Goal: Information Seeking & Learning: Understand process/instructions

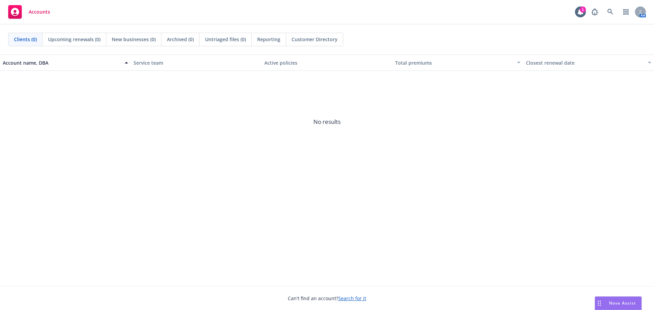
click at [599, 301] on icon "Drag to move" at bounding box center [599, 303] width 3 height 5
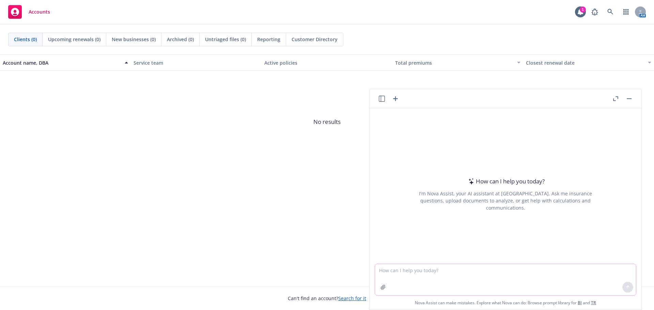
click at [507, 274] on textarea at bounding box center [505, 279] width 261 height 31
paste textarea "I have an employee whose beneficiary for life insurance is his wife, but his wi…"
type textarea "can you please help me formulate an email to MetLife based off of the below ema…"
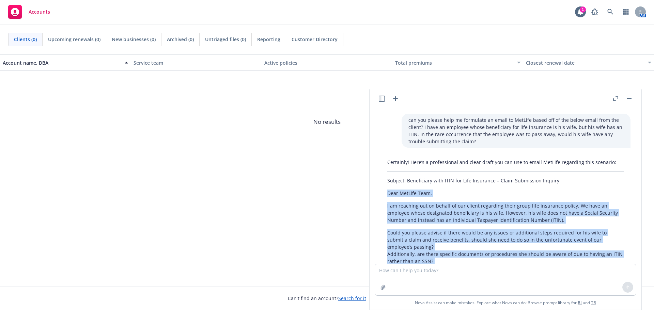
drag, startPoint x: 422, startPoint y: 202, endPoint x: 391, endPoint y: 195, distance: 31.9
click at [380, 191] on div "Certainly! Here’s a professional and clear draft you can use to email MetLife r…" at bounding box center [505, 244] width 261 height 177
copy div "Dear MetLife Team, I am reaching out on behalf of our client regarding their gr…"
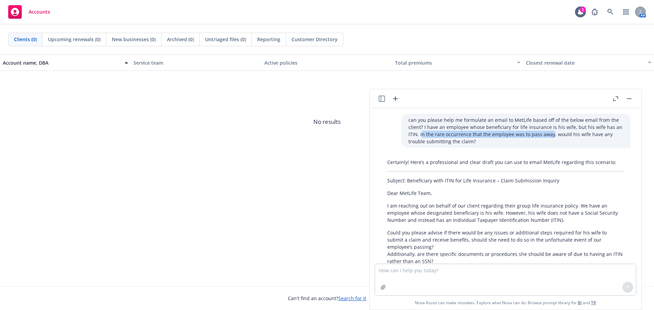
drag, startPoint x: 412, startPoint y: 136, endPoint x: 540, endPoint y: 134, distance: 128.5
click at [540, 134] on p "can you please help me formulate an email to MetLife based off of the below ema…" at bounding box center [516, 131] width 215 height 29
copy p "n the rare occurrence that the employee was to pass away"
click at [424, 133] on p "can you please help me formulate an email to MetLife based off of the below ema…" at bounding box center [516, 131] width 215 height 29
drag, startPoint x: 409, startPoint y: 136, endPoint x: 460, endPoint y: 142, distance: 51.7
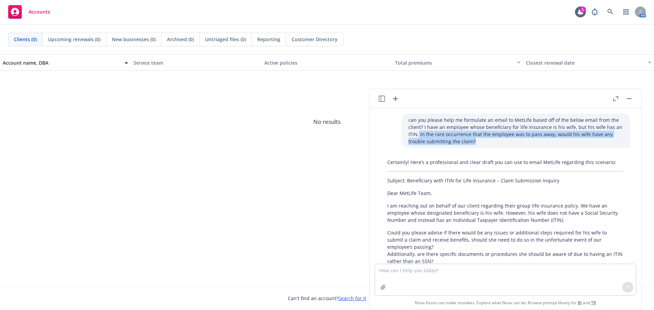
click at [460, 142] on p "can you please help me formulate an email to MetLife based off of the below ema…" at bounding box center [516, 131] width 215 height 29
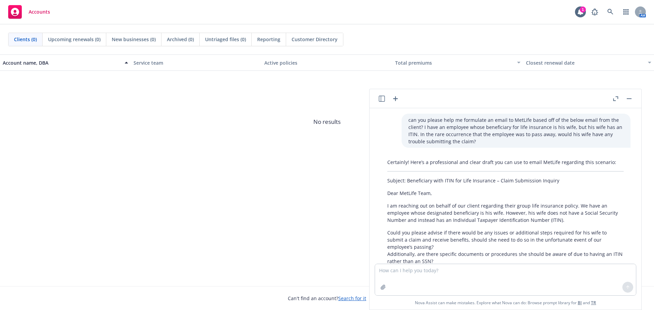
click at [457, 144] on p "can you please help me formulate an email to MetLife based off of the below ema…" at bounding box center [516, 131] width 215 height 29
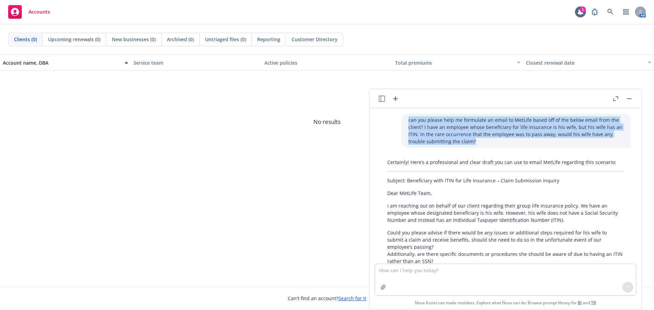
drag, startPoint x: 457, startPoint y: 144, endPoint x: 393, endPoint y: 120, distance: 68.3
click at [402, 120] on div "can you please help me formulate an email to MetLife based off of the below ema…" at bounding box center [516, 131] width 229 height 34
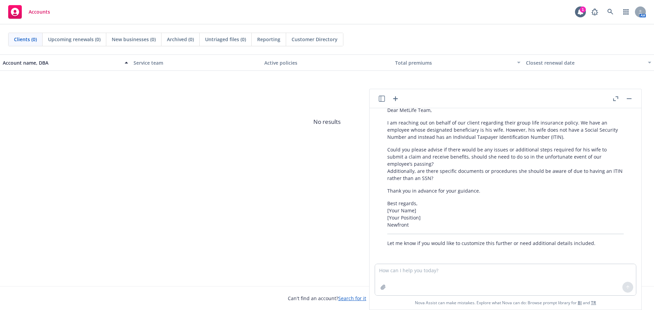
scroll to position [85, 0]
click at [466, 274] on textarea at bounding box center [505, 279] width 261 height 31
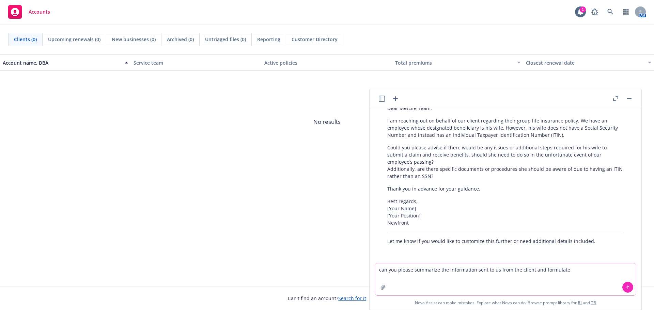
click at [577, 276] on textarea "can you please summarize the information sent to us from the client and formula…" at bounding box center [505, 280] width 261 height 32
click at [478, 277] on textarea "can you please summarize the information sent to us from the client and formula…" at bounding box center [505, 280] width 261 height 32
paste textarea "I just received an email from Jennifer stating that they are being billed $75,0…"
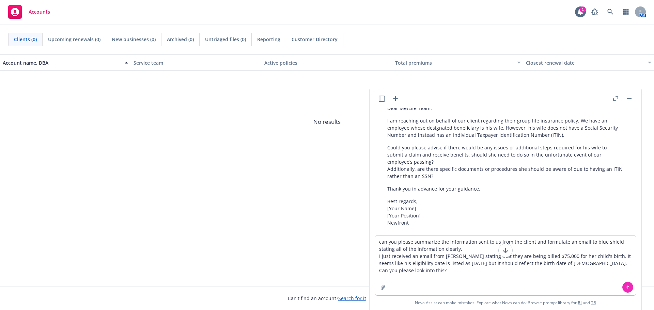
click at [415, 269] on textarea "can you please summarize the information sent to us from the client and formula…" at bounding box center [505, 266] width 261 height 60
paste textarea "• Was the employee enrolled prior to adding the child? If so, what was their ef…"
type textarea "can you please summarize the information sent to us from the client and formula…"
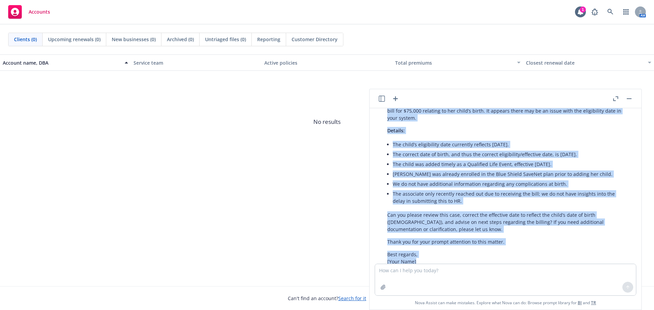
scroll to position [529, 0]
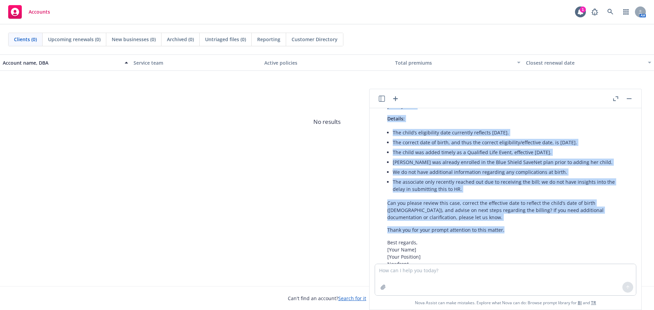
drag, startPoint x: 387, startPoint y: 175, endPoint x: 510, endPoint y: 222, distance: 131.4
click at [510, 222] on div "Here’s a summary of the client’s information and a clear draft to Blue Shield: …" at bounding box center [506, 100] width 250 height 377
copy div "Dear Blue Shield Team, I am reaching out regarding a billing issue for our empl…"
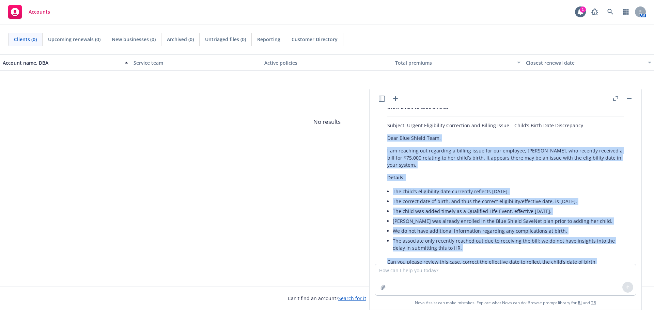
scroll to position [461, 0]
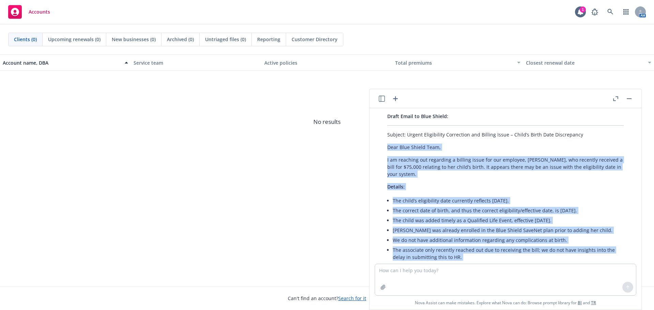
click at [441, 216] on li "The child was added timely as a Qualified Life Event, effective 12/4/2023." at bounding box center [508, 221] width 231 height 10
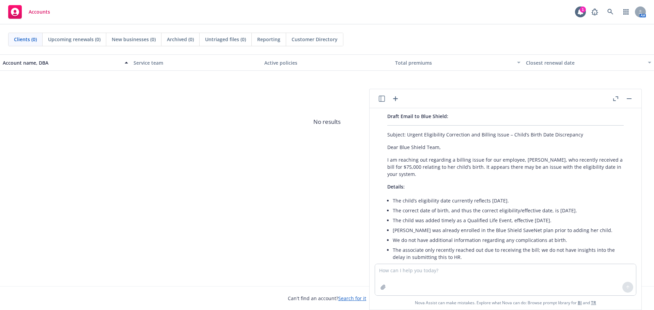
scroll to position [495, 0]
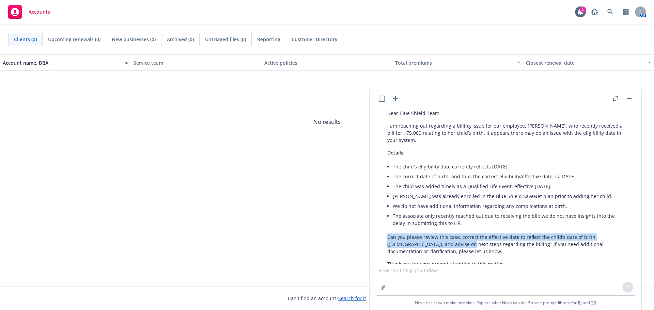
drag, startPoint x: 472, startPoint y: 216, endPoint x: 467, endPoint y: 241, distance: 25.9
click at [466, 239] on div "Here’s a summary of the client’s information and a clear draft to Blue Shield: …" at bounding box center [506, 134] width 250 height 377
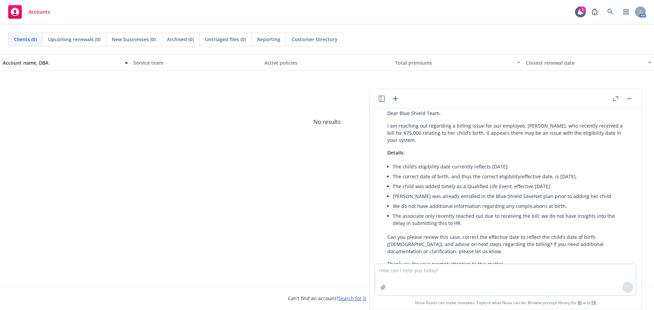
click at [476, 239] on p "Can you please review this case, correct the effective date to reflect the chil…" at bounding box center [505, 244] width 236 height 21
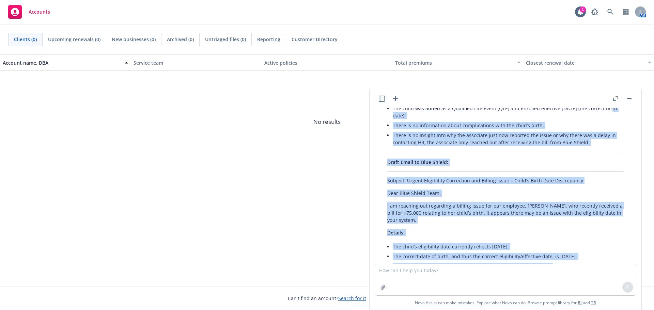
scroll to position [407, 0]
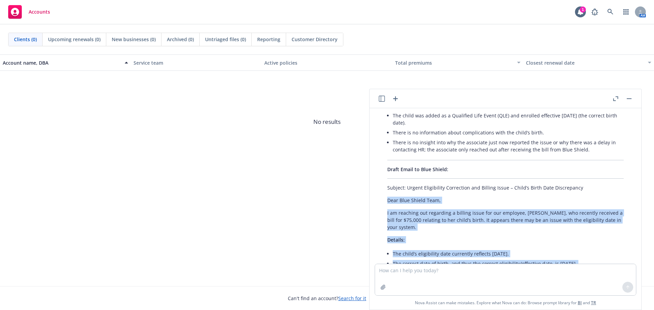
drag, startPoint x: 467, startPoint y: 244, endPoint x: 382, endPoint y: 192, distance: 100.2
click at [382, 192] on div "Here’s a summary of the client’s information and a clear draft to Blue Shield: …" at bounding box center [506, 221] width 250 height 377
copy div "Dear Blue Shield Team, I am reaching out regarding a billing issue for our empl…"
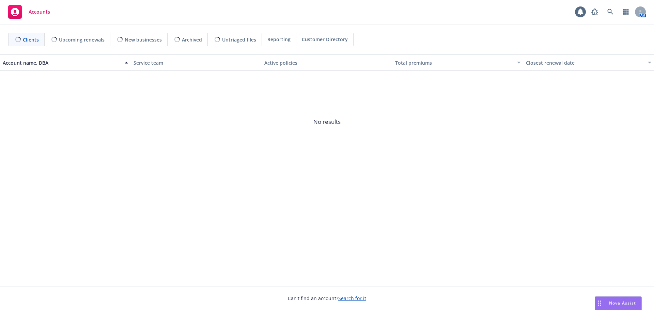
click at [619, 299] on div "Nova Assist" at bounding box center [618, 303] width 46 height 13
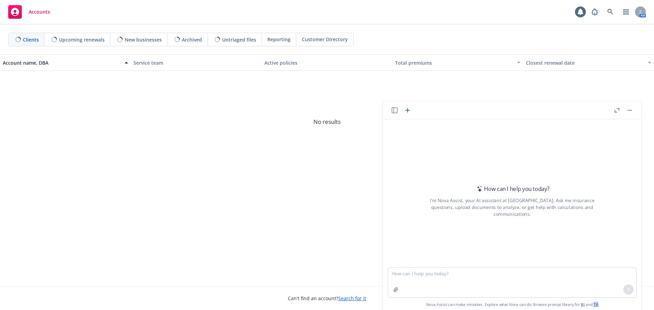
click at [619, 299] on span "Nova Assist can make mistakes. Explore what Nova can do: Browse prompt library …" at bounding box center [512, 304] width 253 height 13
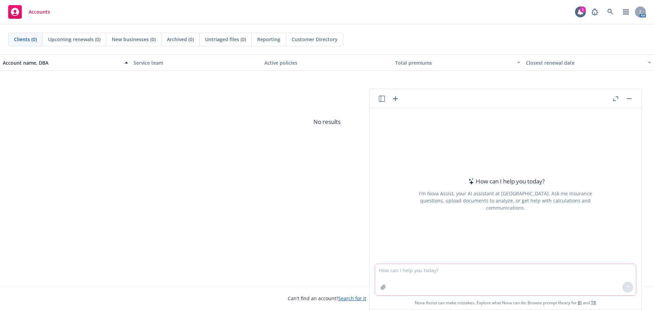
click at [445, 273] on textarea at bounding box center [505, 279] width 261 height 31
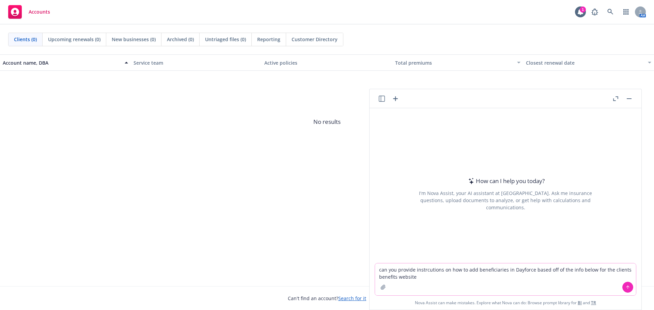
click at [436, 279] on textarea "can you provide instrcutions on how to add beneficiaries in Dayforce based off …" at bounding box center [505, 280] width 261 height 32
paste textarea "When you go into Current Benefits, there is a Current Beneficiary Tab. Once in …"
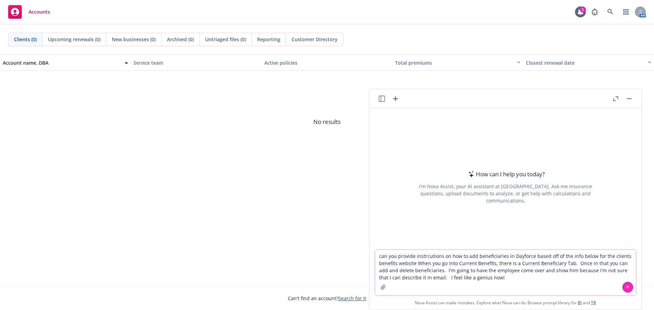
drag, startPoint x: 492, startPoint y: 280, endPoint x: 434, endPoint y: 271, distance: 58.9
click at [434, 271] on textarea "can you provide instrcutions on how to add beneficiaries in Dayforce based off …" at bounding box center [505, 273] width 261 height 46
type textarea "can you provide instrcutions on how to add beneficiaries in Dayforce based off …"
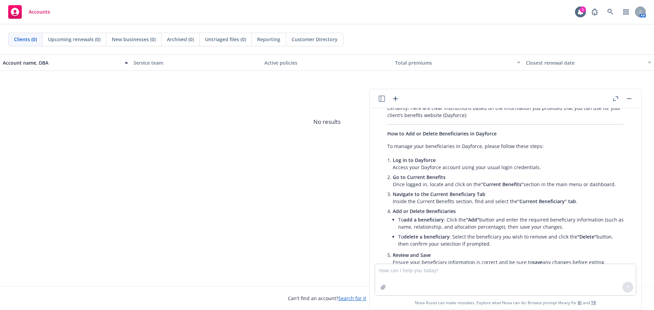
scroll to position [47, 0]
drag, startPoint x: 608, startPoint y: 196, endPoint x: 386, endPoint y: 162, distance: 224.8
click at [386, 162] on div "Certainly! Here are clear instructions based on the information you provided th…" at bounding box center [506, 209] width 250 height 214
copy ul "Log in to Dayforce Access your Dayforce account using your usual login credenti…"
click at [607, 10] on icon at bounding box center [610, 12] width 6 height 6
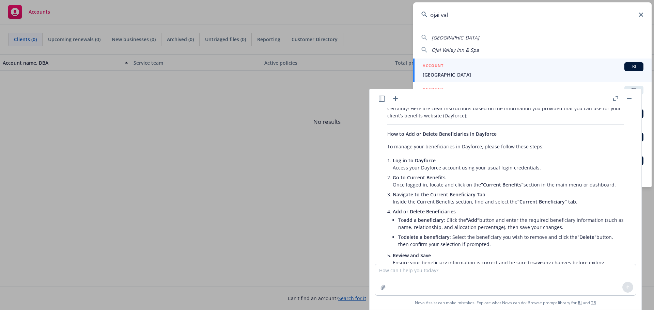
click at [481, 35] on div "Ojai Valley Inn" at bounding box center [532, 37] width 222 height 7
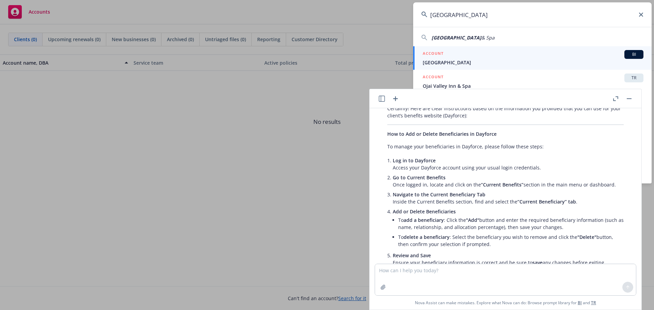
click at [481, 35] on div "Ojai Valley Inn & Spa" at bounding box center [532, 37] width 222 height 7
type input "Ojai Valley Inn & Spa"
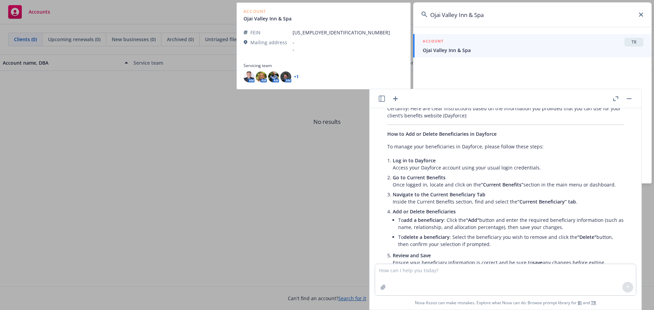
click at [427, 51] on span "Ojai Valley Inn & Spa" at bounding box center [533, 50] width 221 height 7
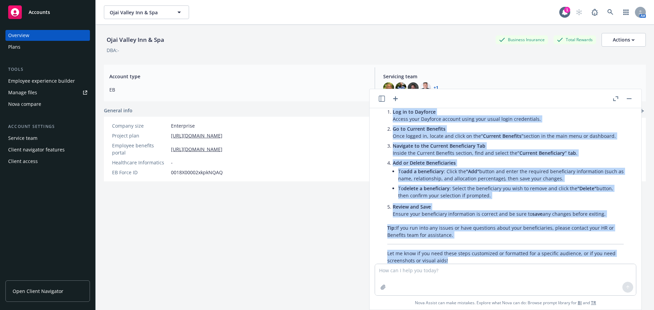
scroll to position [115, 0]
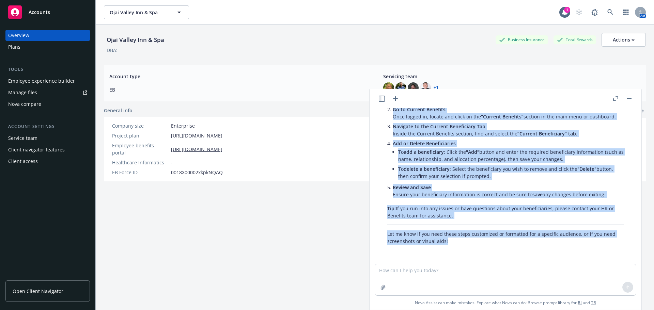
drag, startPoint x: 391, startPoint y: 146, endPoint x: 605, endPoint y: 193, distance: 219.3
click at [605, 193] on div "Certainly! Here are clear instructions based on the information you provided th…" at bounding box center [506, 141] width 250 height 214
copy div "o manage your beneficiaries in Dayforce, please follow these steps: Log in to D…"
click at [43, 78] on div "Employee experience builder" at bounding box center [41, 81] width 67 height 11
copy div "o manage your beneficiaries in Dayforce, please follow these steps: Log in to D…"
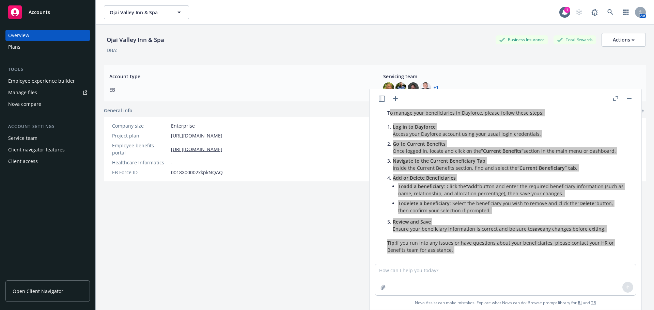
scroll to position [81, 0]
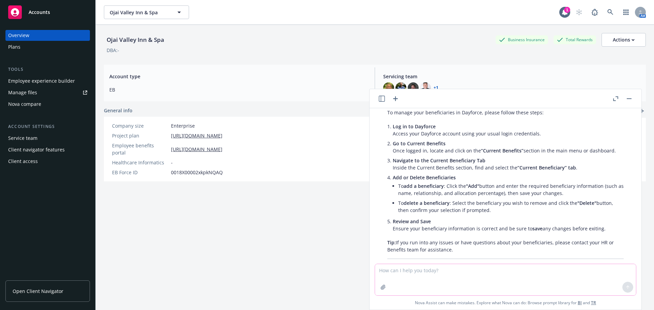
click at [467, 272] on textarea at bounding box center [505, 279] width 261 height 31
type textarea "can you include how to edit benefiaries?"
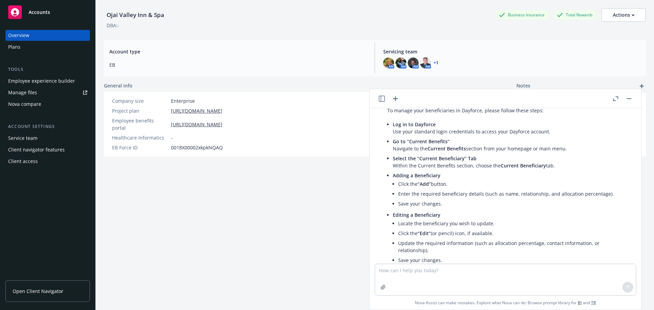
scroll to position [291, 0]
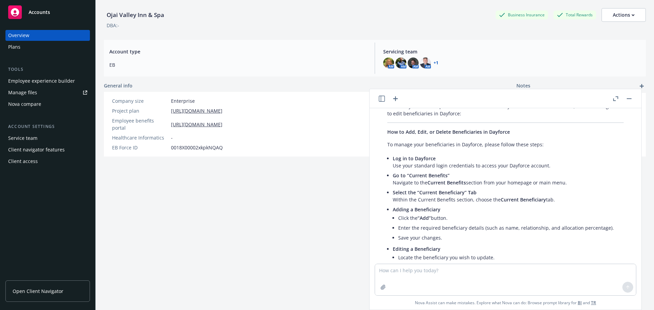
drag, startPoint x: 534, startPoint y: 229, endPoint x: 385, endPoint y: 209, distance: 150.2
click at [385, 209] on div "Absolutely! Here’s an updated set of instructions for your client’s benefits we…" at bounding box center [506, 259] width 250 height 318
copy ul "Adding a Beneficiary Click the “Add” button. Enter the required beneficiary det…"
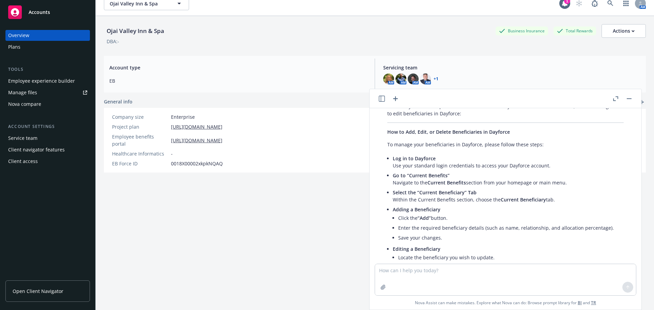
scroll to position [0, 0]
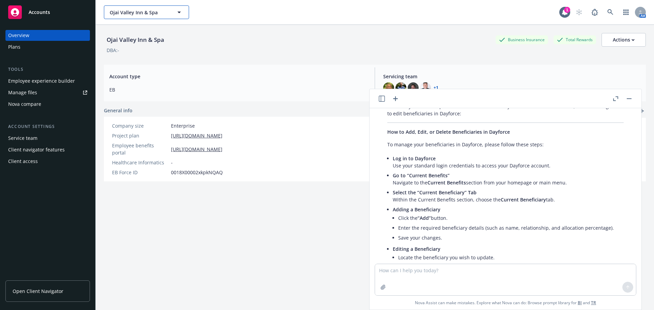
click at [135, 13] on span "Ojai Valley Inn & Spa" at bounding box center [139, 12] width 59 height 7
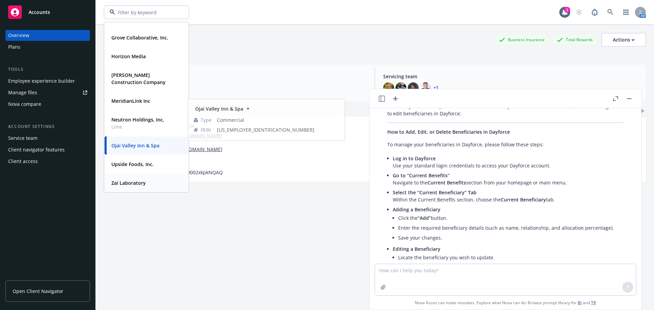
scroll to position [25, 0]
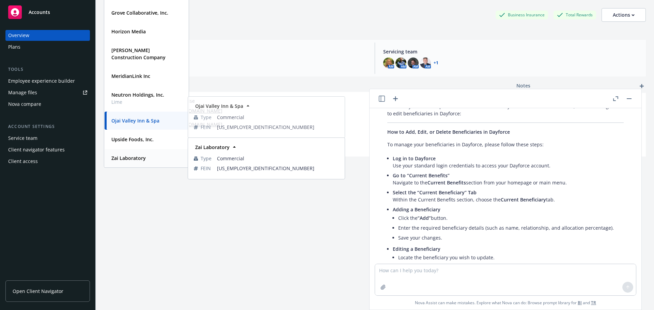
click at [139, 160] on strong "Zai Laboratory" at bounding box center [128, 158] width 34 height 6
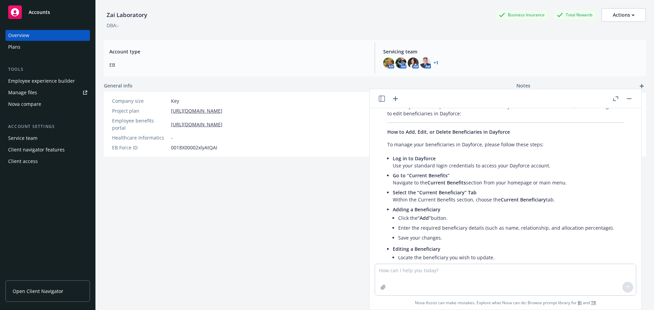
click at [35, 81] on div "Employee experience builder" at bounding box center [41, 81] width 67 height 11
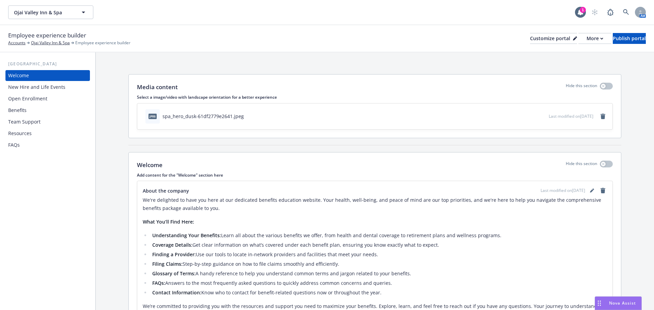
click at [34, 86] on div "New Hire and Life Events" at bounding box center [36, 87] width 57 height 11
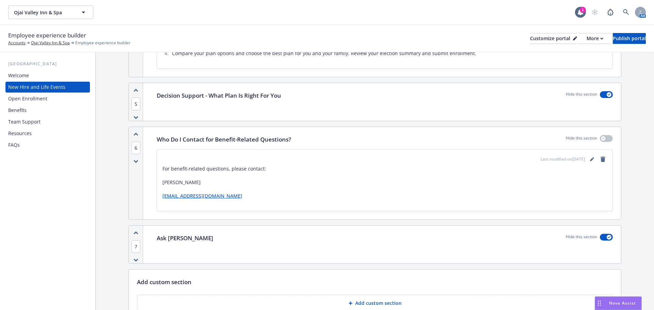
scroll to position [681, 0]
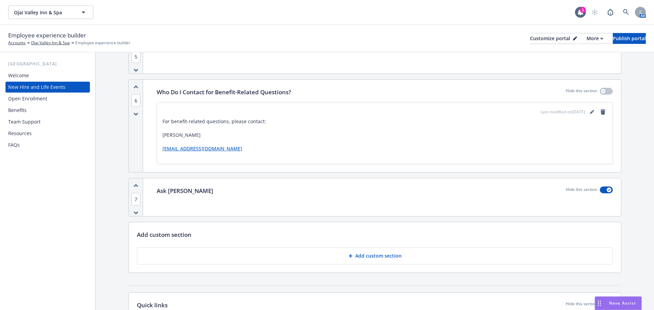
click at [610, 304] on span "Nova Assist" at bounding box center [622, 304] width 27 height 6
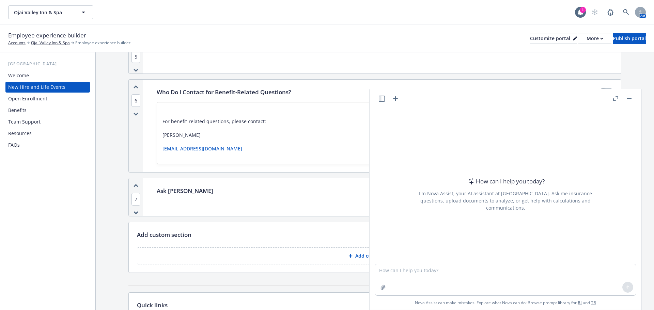
click at [382, 99] on icon "button" at bounding box center [382, 99] width 6 height 6
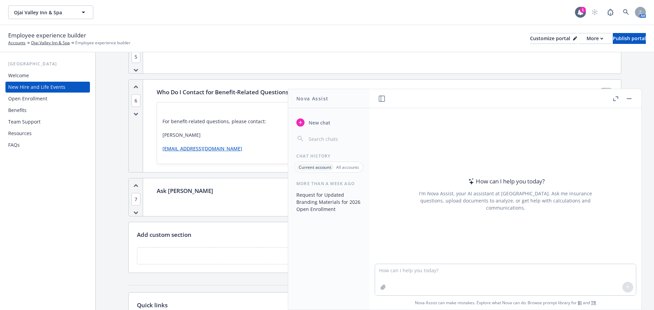
click at [345, 167] on p "All accounts" at bounding box center [347, 168] width 23 height 6
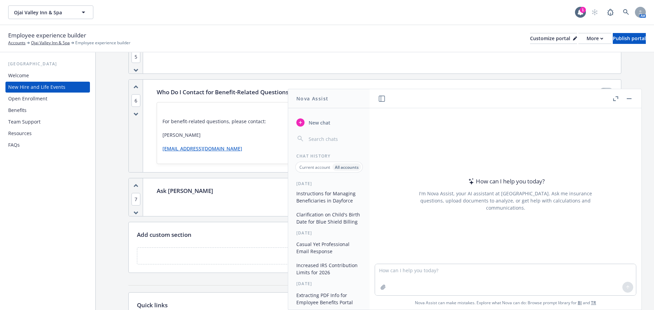
scroll to position [0, 0]
click at [306, 198] on button "Instructions for Managing Beneficiaries in Dayforce" at bounding box center [329, 198] width 71 height 18
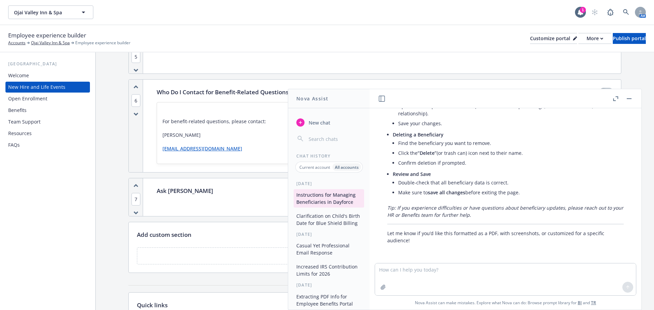
scroll to position [428, 0]
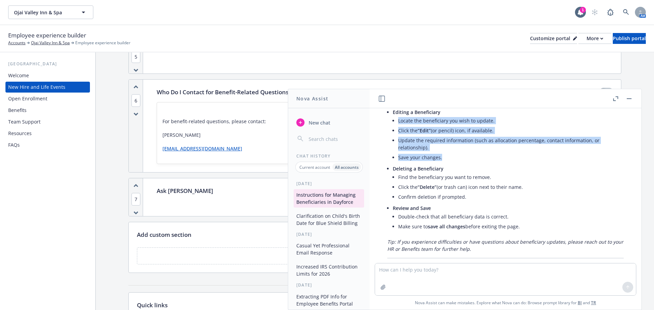
drag, startPoint x: 447, startPoint y: 156, endPoint x: 397, endPoint y: 117, distance: 63.5
click at [397, 117] on li "Editing a Beneficiary Locate the beneficiary you wish to update. Click the “Edi…" at bounding box center [508, 135] width 231 height 57
copy ul "Locate the beneficiary you wish to update. Click the “Edit” (or pencil) icon, i…"
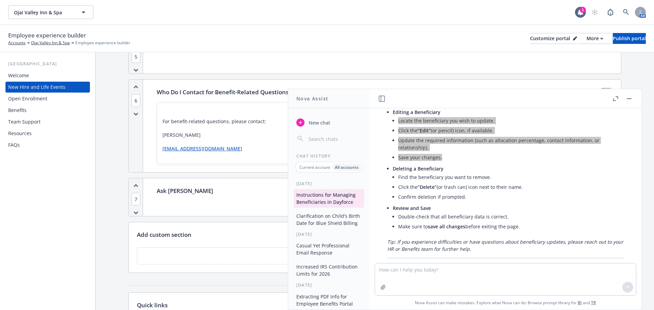
scroll to position [462, 0]
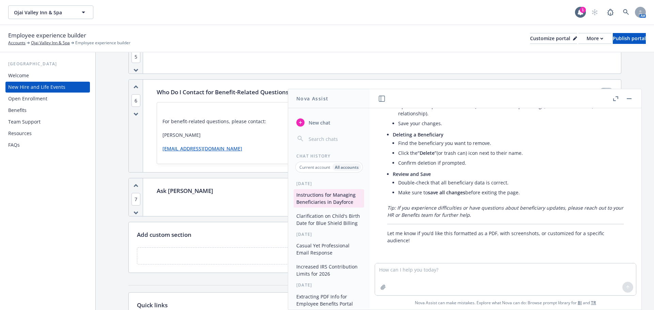
click at [380, 31] on div "Employee experience builder Accounts Ojai Valley Inn & Spa Employee experience …" at bounding box center [327, 38] width 638 height 15
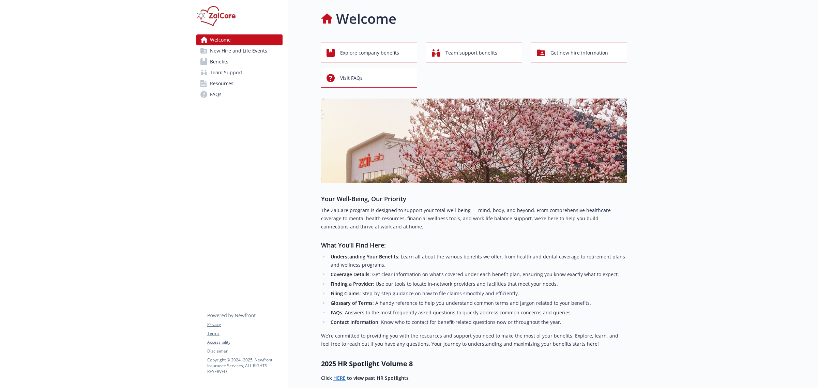
click at [226, 51] on span "New Hire and Life Events" at bounding box center [238, 50] width 57 height 11
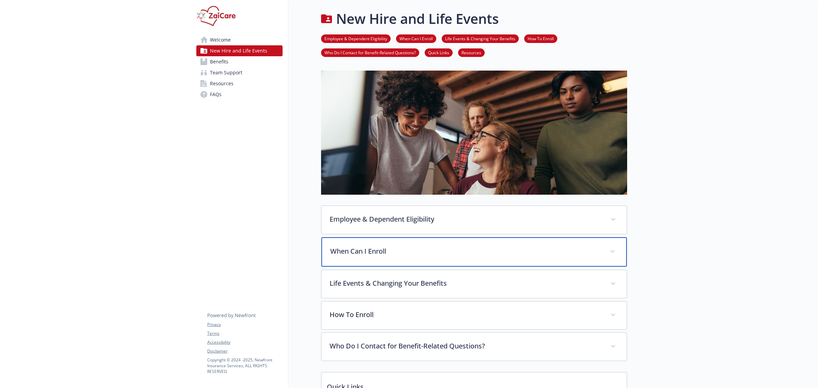
click at [394, 239] on div "When Can I Enroll" at bounding box center [473, 251] width 305 height 29
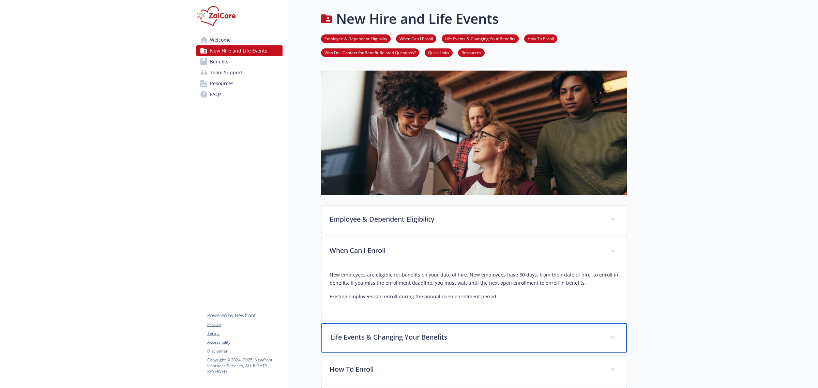
click at [379, 338] on p "Life Events & Changing Your Benefits" at bounding box center [465, 337] width 271 height 10
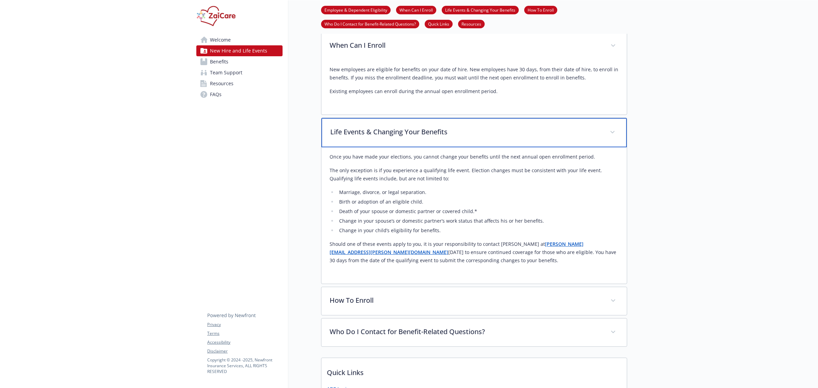
scroll to position [85, 0]
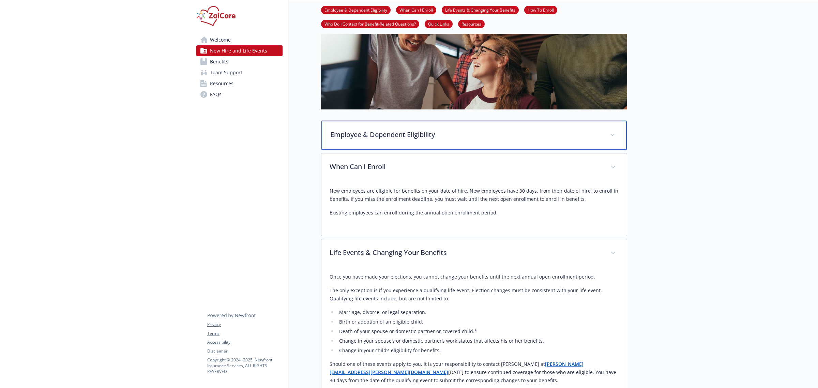
click at [383, 134] on p "Employee & Dependent Eligibility" at bounding box center [465, 134] width 271 height 10
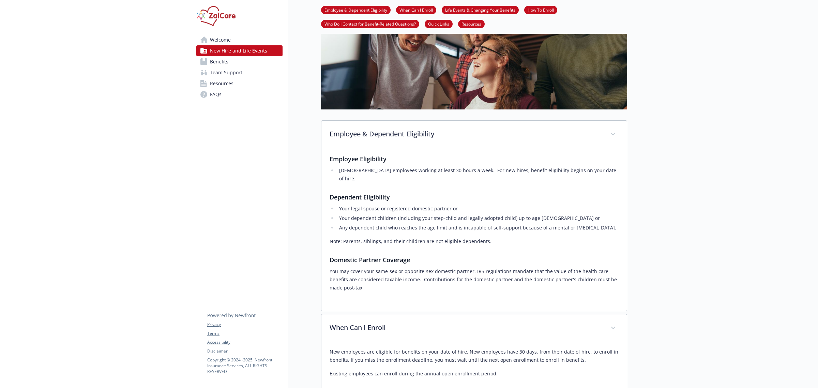
click at [234, 92] on link "FAQs" at bounding box center [239, 94] width 86 height 11
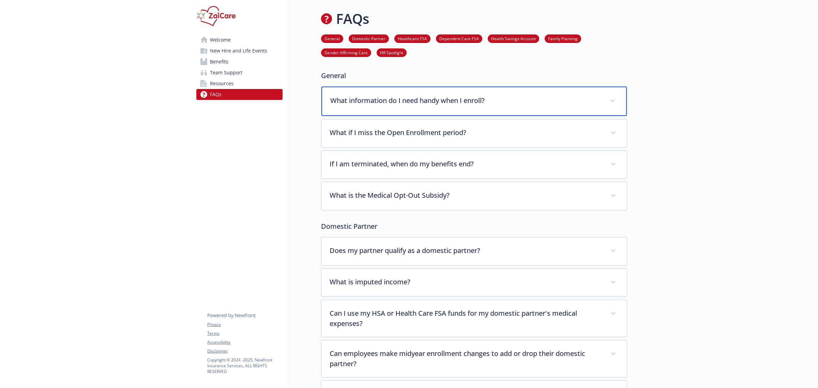
click at [415, 102] on p "What information do I need handy when I enroll?" at bounding box center [465, 100] width 271 height 10
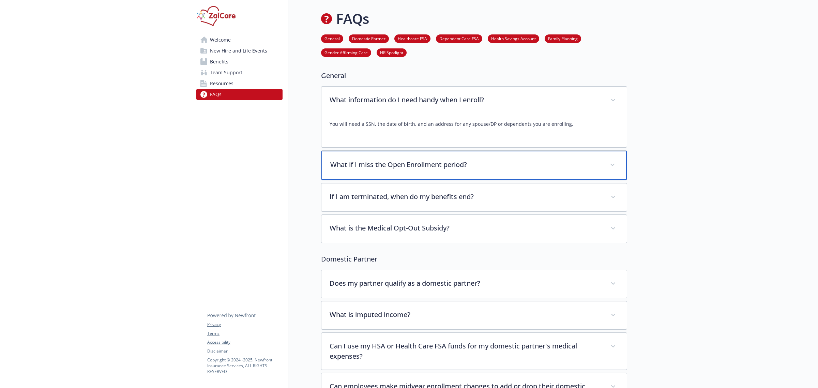
click at [414, 157] on div "What if I miss the Open Enrollment period?" at bounding box center [473, 165] width 305 height 29
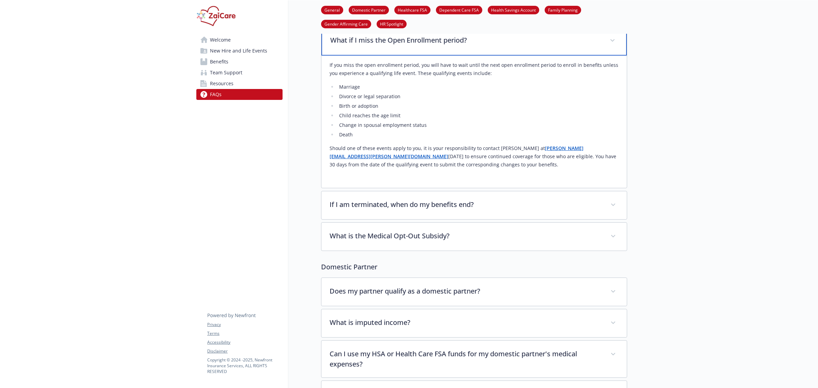
scroll to position [128, 0]
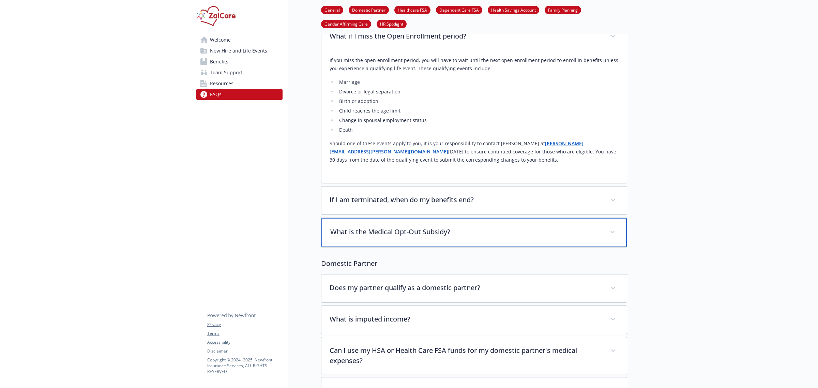
click at [353, 236] on p "What is the Medical Opt-Out Subsidy?" at bounding box center [465, 232] width 271 height 10
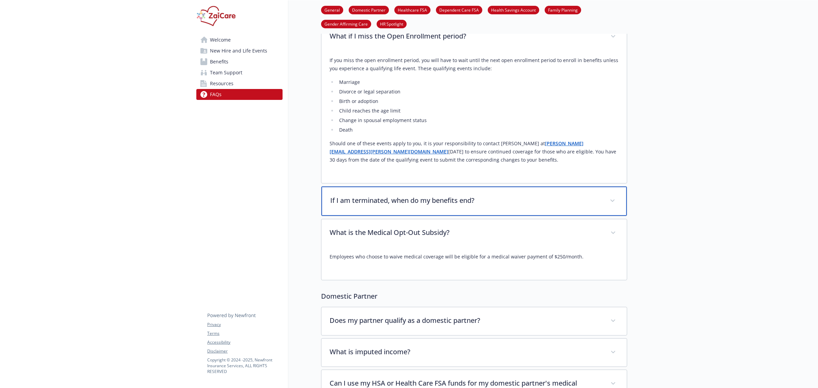
click at [369, 195] on div "If I am terminated, when do my benefits end?" at bounding box center [473, 200] width 305 height 29
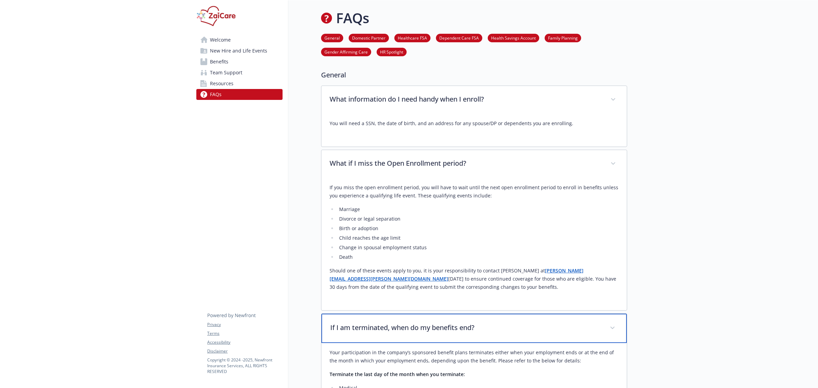
scroll to position [0, 0]
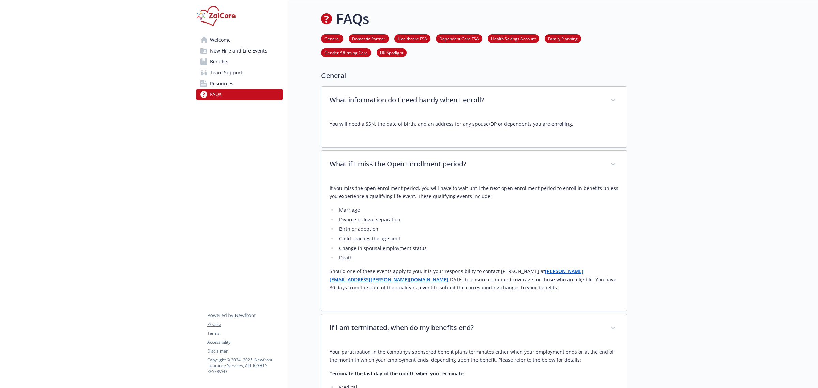
click at [220, 63] on span "Benefits" at bounding box center [219, 61] width 18 height 11
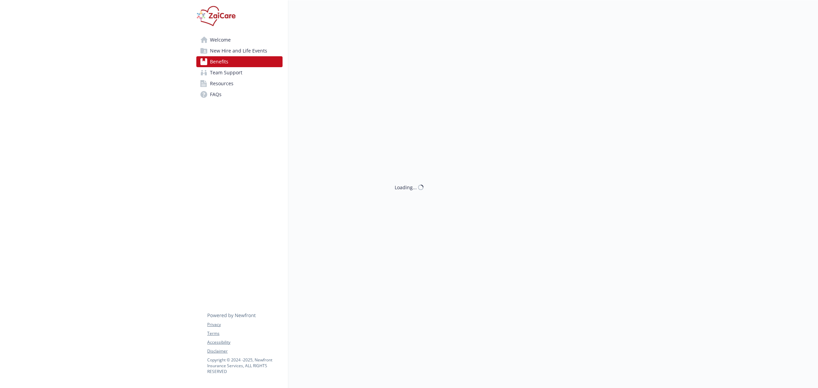
click at [224, 49] on span "New Hire and Life Events" at bounding box center [238, 50] width 57 height 11
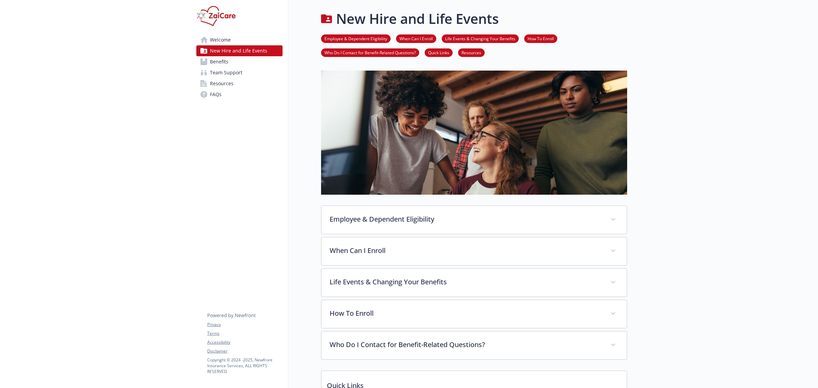
scroll to position [200, 0]
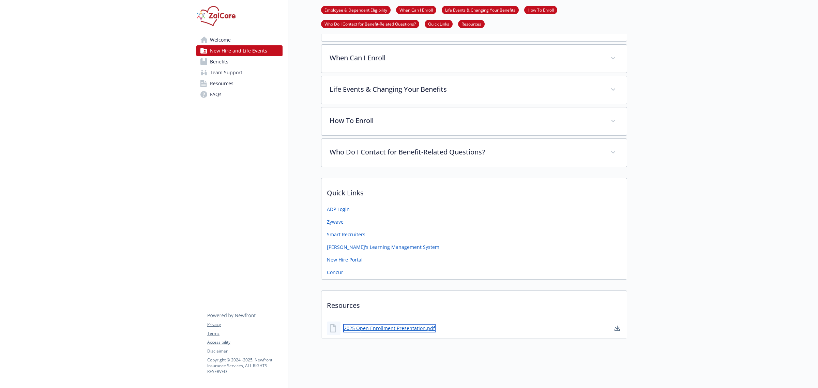
click at [385, 324] on link "2025 Open Enrollment Presentation.pdf" at bounding box center [389, 328] width 92 height 9
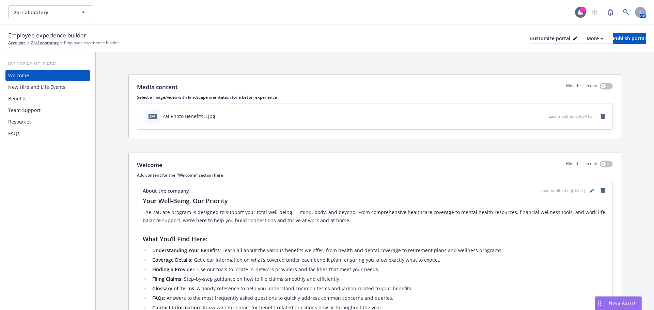
click at [39, 85] on div "New Hire and Life Events" at bounding box center [36, 87] width 57 height 11
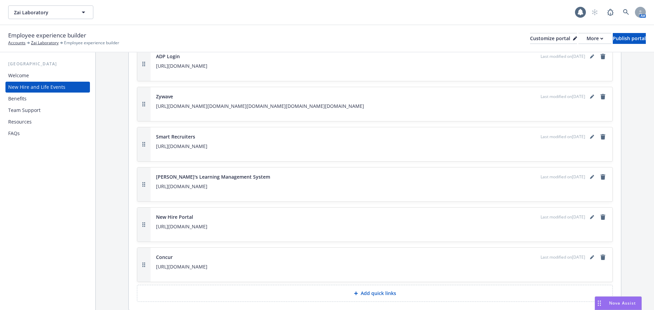
scroll to position [957, 0]
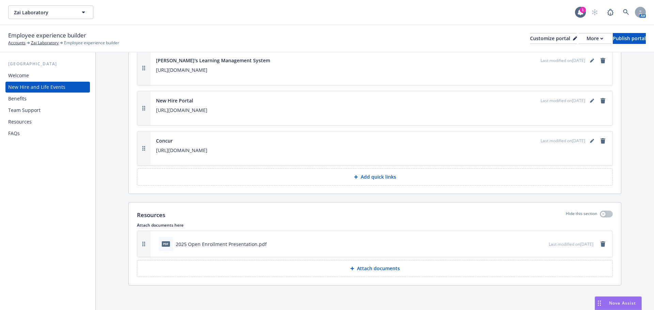
click at [368, 272] on p "Attach documents" at bounding box center [378, 268] width 43 height 7
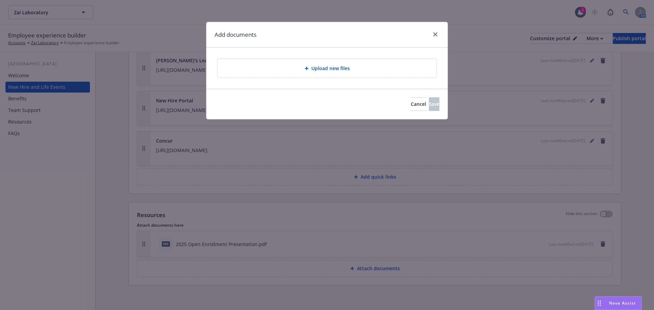
click at [320, 69] on span "Upload new files" at bounding box center [330, 68] width 39 height 7
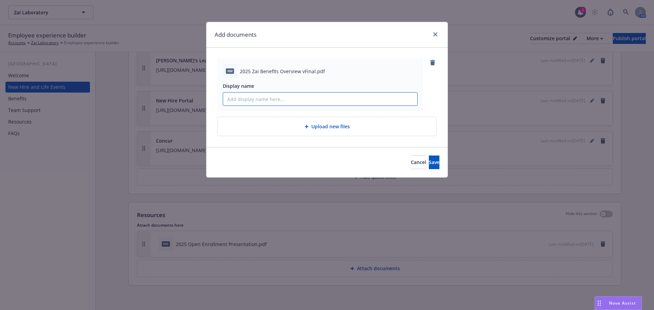
click at [274, 97] on input "Display name" at bounding box center [320, 99] width 194 height 13
type input "2025 Benefit Overview"
click at [429, 156] on button "Save" at bounding box center [434, 163] width 11 height 14
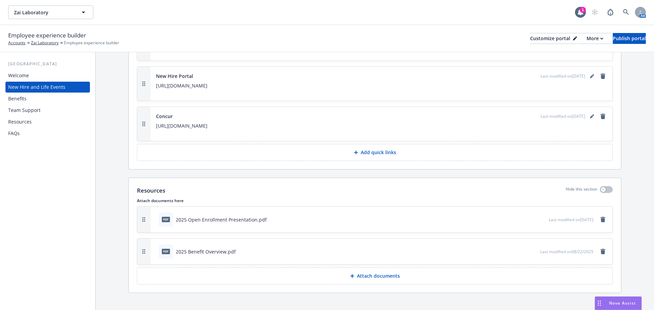
click at [34, 108] on div "Team Support" at bounding box center [24, 110] width 32 height 11
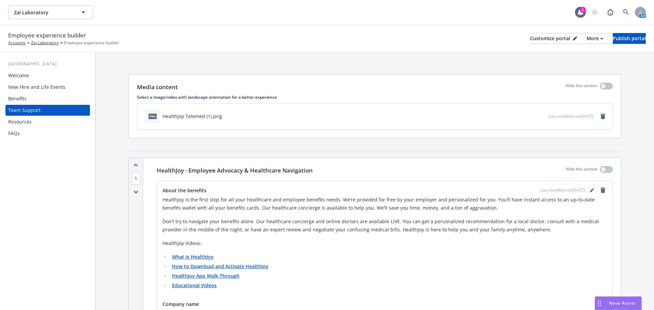
click at [31, 120] on div "Resources" at bounding box center [47, 122] width 79 height 11
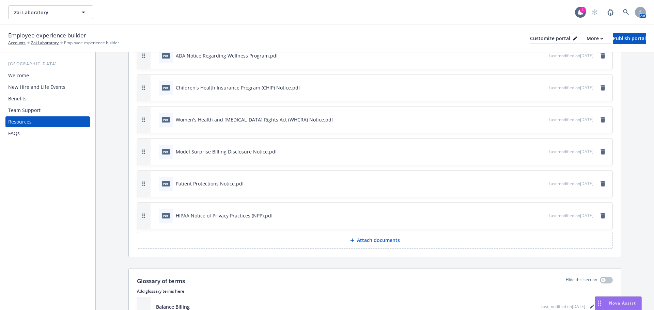
scroll to position [545, 0]
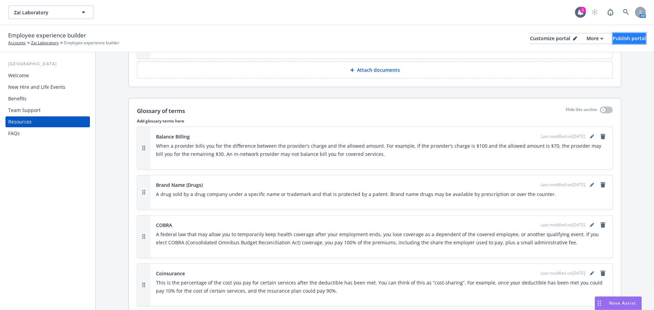
click at [621, 41] on div "Publish portal" at bounding box center [629, 38] width 33 height 10
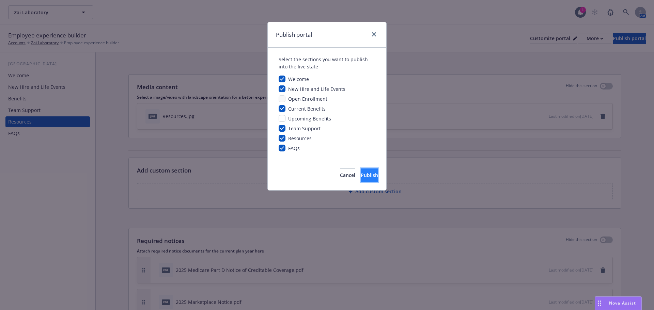
click at [361, 174] on span "Publish" at bounding box center [369, 175] width 17 height 6
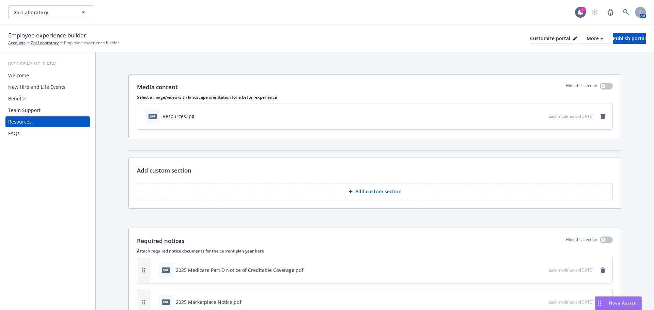
click at [12, 96] on div "Benefits" at bounding box center [17, 98] width 18 height 11
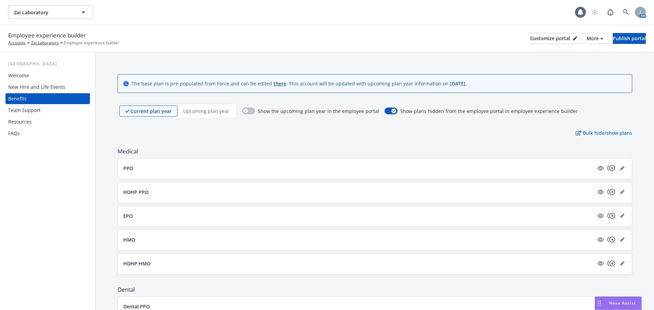
click at [53, 87] on div "New Hire and Life Events" at bounding box center [36, 87] width 57 height 11
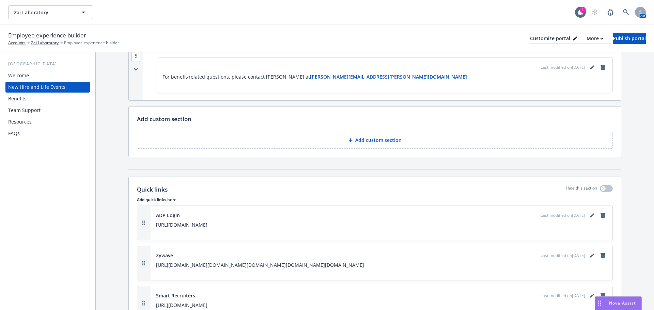
scroll to position [989, 0]
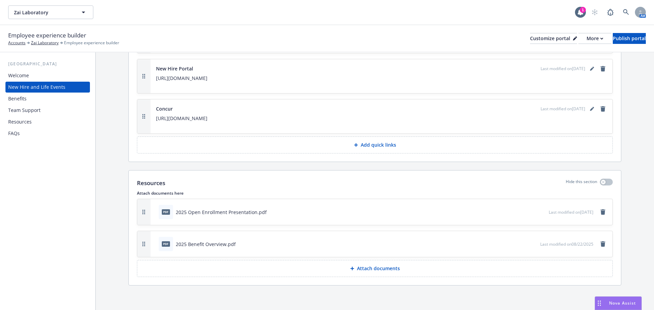
click at [504, 244] on div "pdf 2025 Benefit Overview.pdf" at bounding box center [348, 244] width 384 height 15
click at [510, 244] on icon "button" at bounding box center [512, 244] width 4 height 4
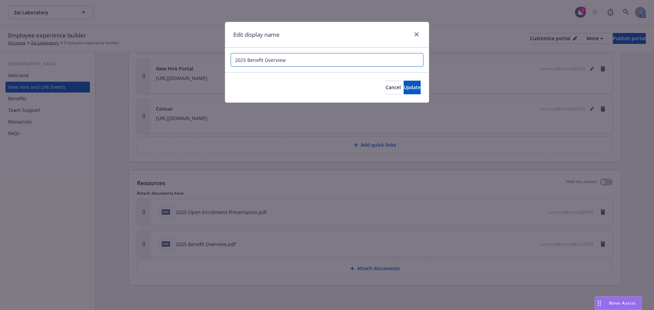
click at [263, 60] on input "2025 Benefit Overview" at bounding box center [327, 60] width 193 height 14
type input "2025 Benefits Overview"
click at [390, 77] on div "Cancel Update" at bounding box center [327, 87] width 204 height 30
click at [418, 82] on button "Update" at bounding box center [412, 88] width 17 height 14
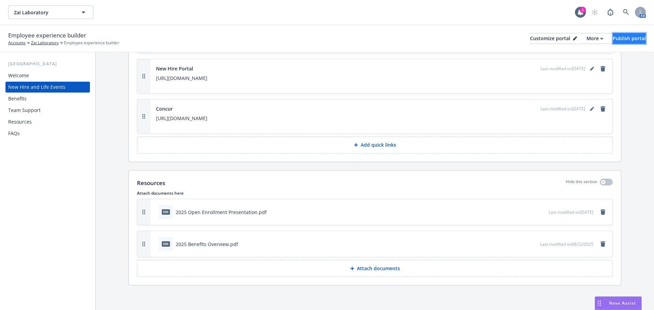
click at [613, 39] on button "Publish portal" at bounding box center [629, 38] width 33 height 11
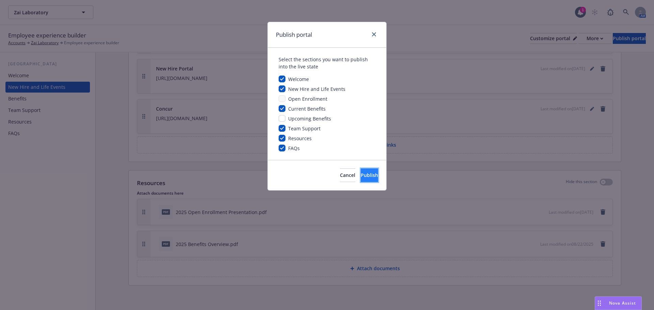
click at [369, 172] on button "Publish" at bounding box center [369, 176] width 17 height 14
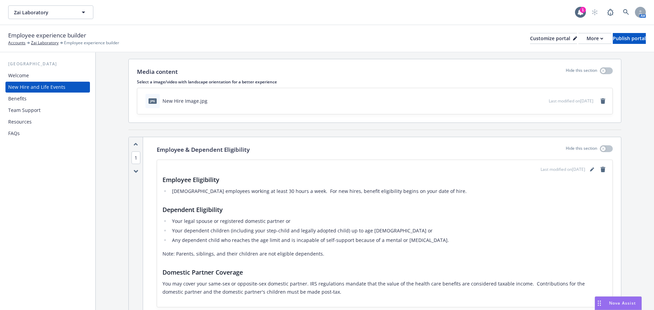
scroll to position [0, 0]
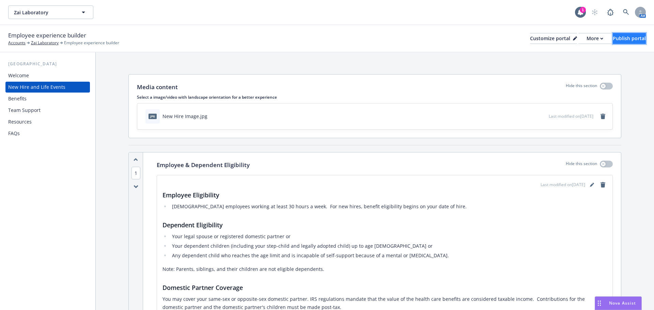
click at [613, 39] on div "Publish portal" at bounding box center [629, 38] width 33 height 10
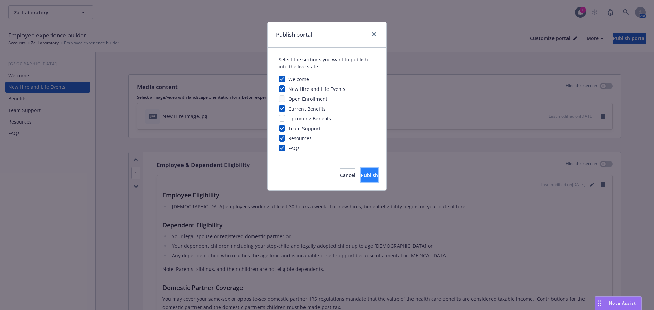
click at [361, 175] on button "Publish" at bounding box center [369, 176] width 17 height 14
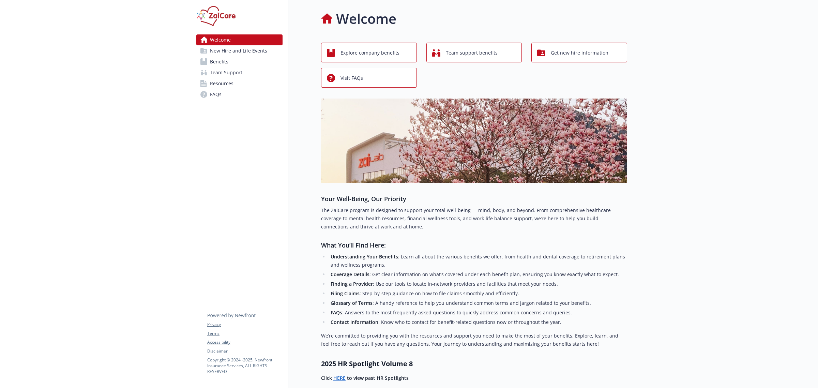
click at [216, 84] on span "Resources" at bounding box center [222, 83] width 24 height 11
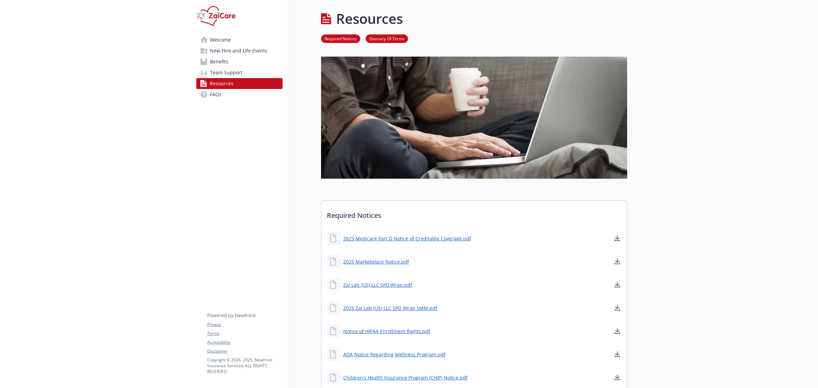
click at [219, 97] on span "FAQs" at bounding box center [216, 94] width 12 height 11
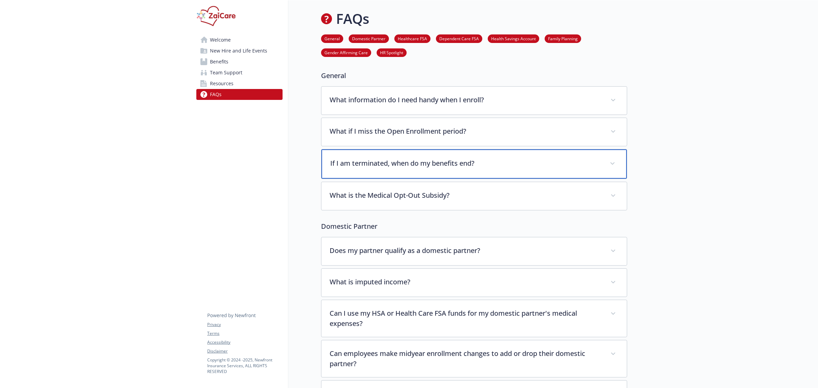
click at [428, 160] on p "If I am terminated, when do my benefits end?" at bounding box center [465, 163] width 271 height 10
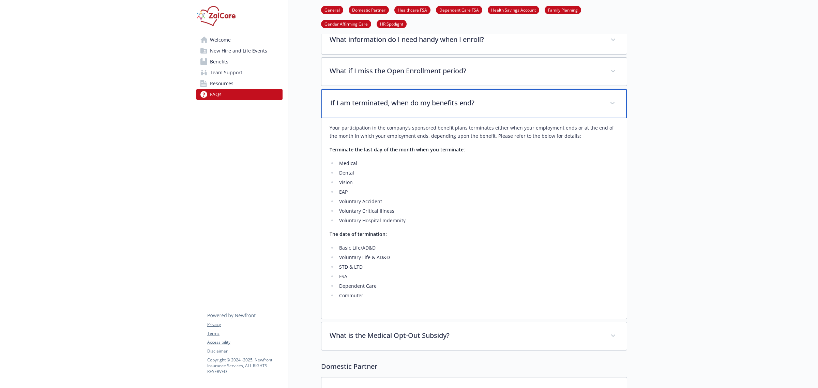
scroll to position [85, 0]
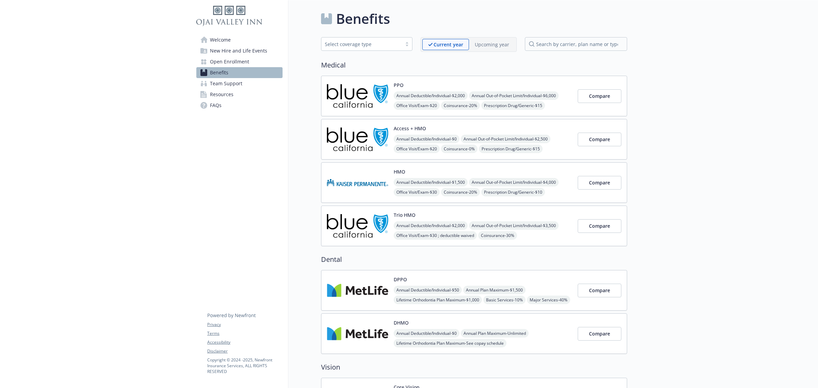
scroll to position [213, 0]
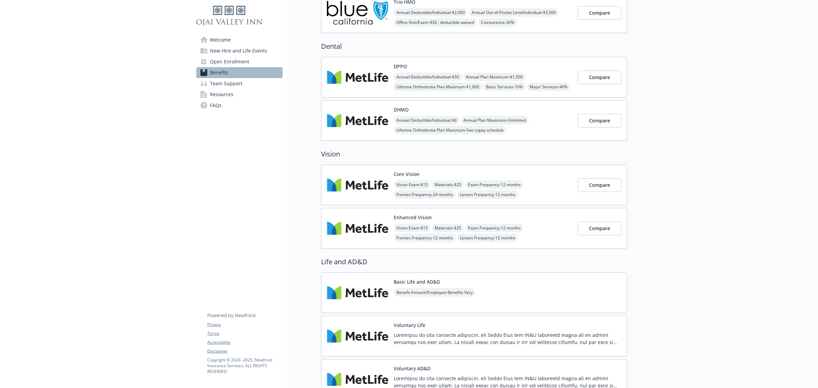
click at [359, 295] on img at bounding box center [357, 292] width 61 height 29
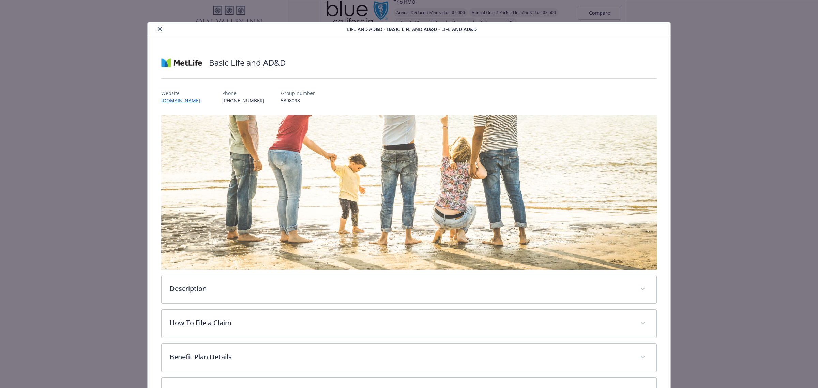
scroll to position [90, 0]
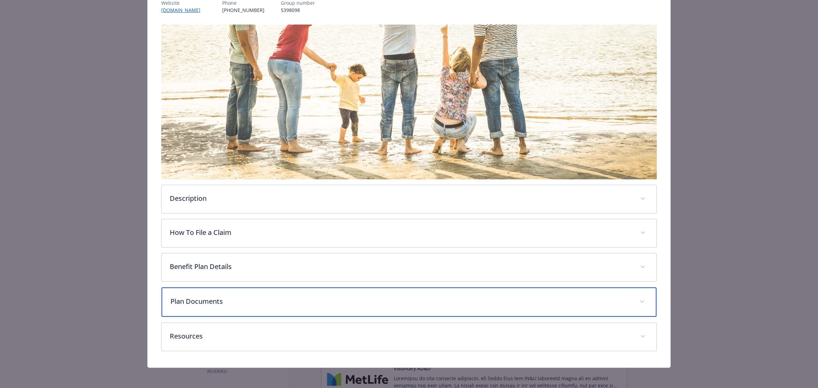
click at [195, 304] on p "Plan Documents" at bounding box center [400, 301] width 461 height 10
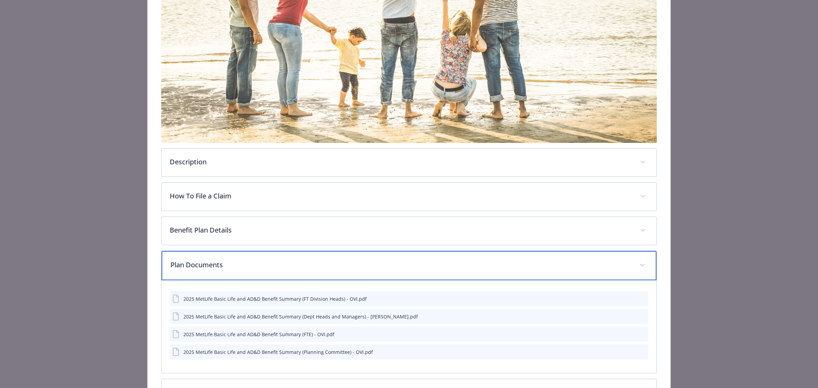
scroll to position [175, 0]
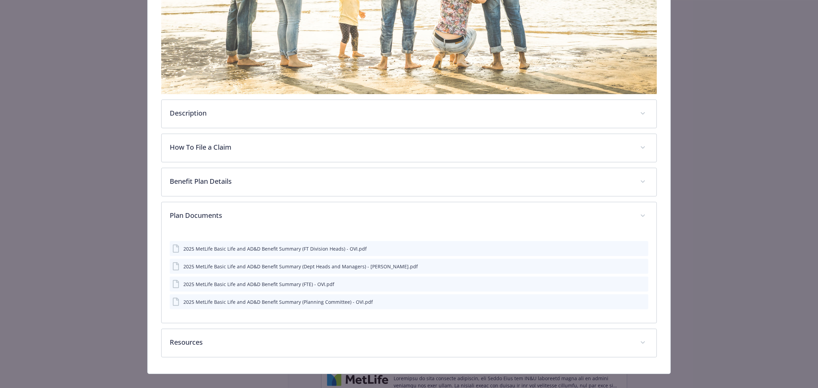
click at [638, 284] on icon "preview file" at bounding box center [641, 283] width 6 height 5
click at [638, 247] on icon "preview file" at bounding box center [641, 248] width 6 height 5
click at [638, 265] on icon "preview file" at bounding box center [641, 265] width 6 height 5
click at [639, 303] on button "details for plan Life and AD&D - Basic Life and AD&D - Life and AD&D" at bounding box center [642, 301] width 6 height 7
click at [638, 299] on icon "preview file" at bounding box center [641, 301] width 6 height 5
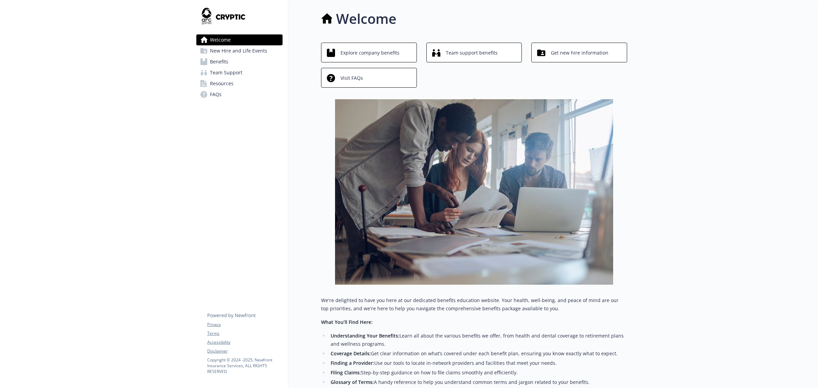
click at [221, 82] on span "Resources" at bounding box center [222, 83] width 24 height 11
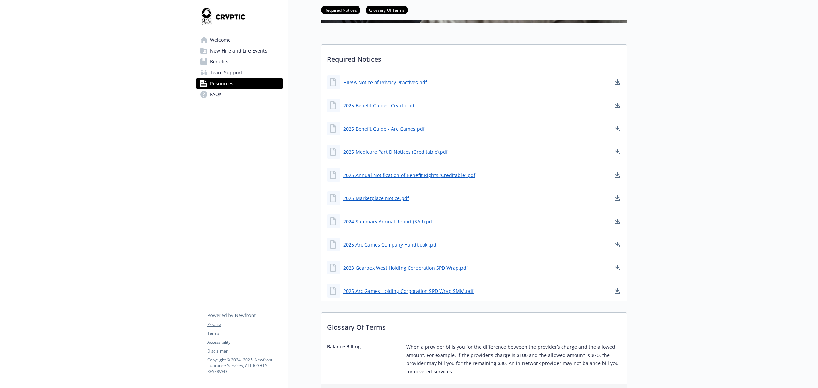
scroll to position [170, 0]
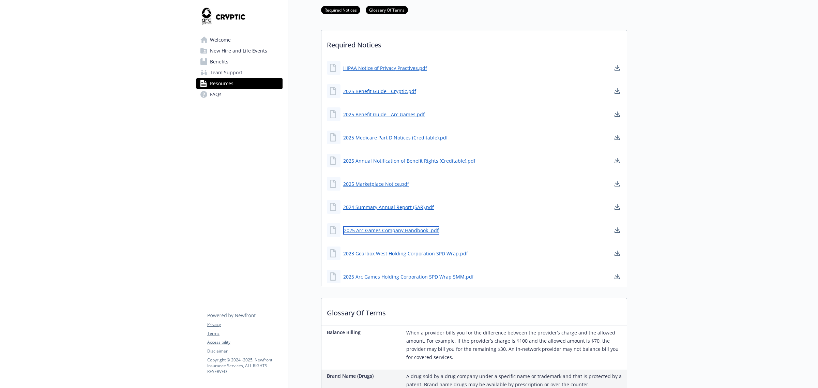
click at [413, 231] on link "2025 Arc Games Company Handbook .pdf" at bounding box center [391, 230] width 96 height 9
click at [395, 251] on link "2023 Gearbox West Holding Corporation SPD Wrap.pdf" at bounding box center [406, 253] width 126 height 9
click at [372, 91] on link "2025 Benefit Guide - Cryptic.pdf" at bounding box center [380, 91] width 74 height 9
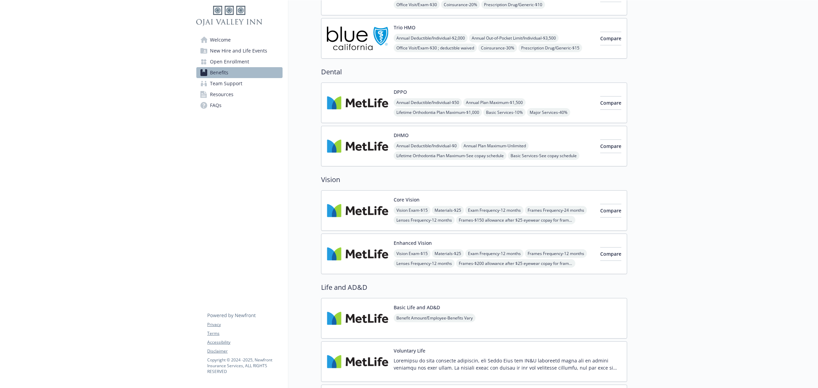
scroll to position [213, 0]
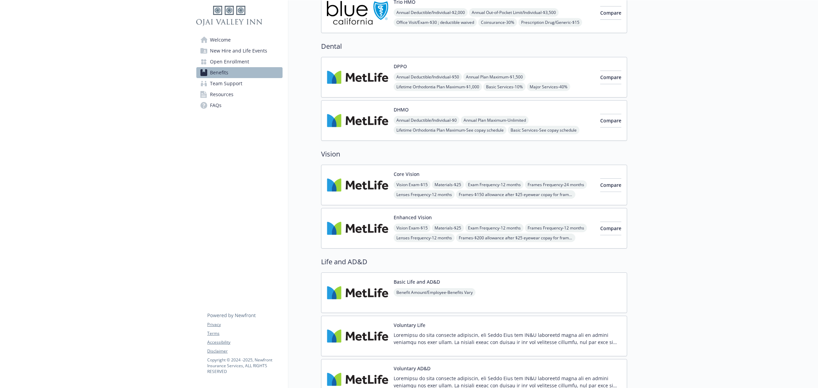
click at [369, 283] on img at bounding box center [357, 292] width 61 height 29
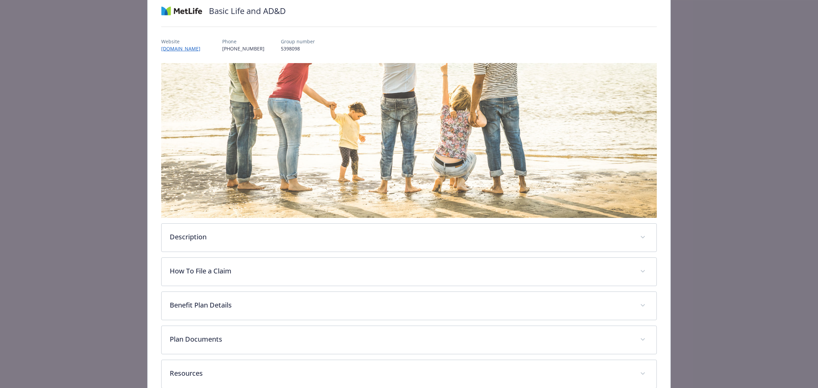
scroll to position [90, 0]
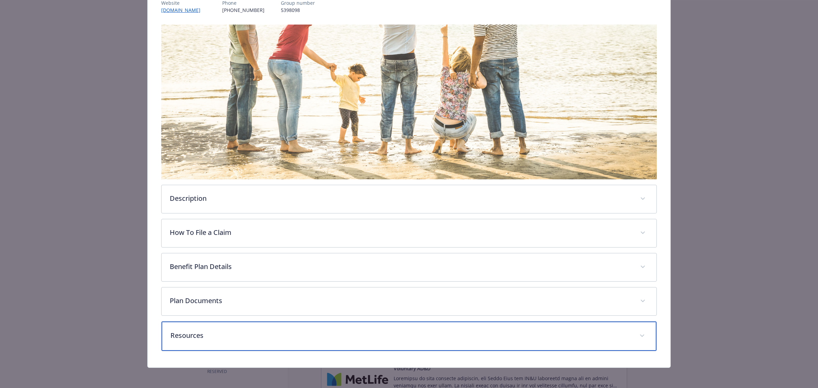
click at [203, 334] on p "Resources" at bounding box center [400, 335] width 461 height 10
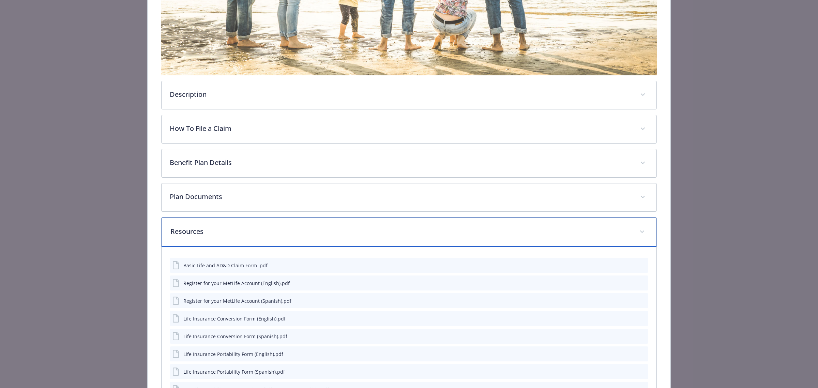
scroll to position [175, 0]
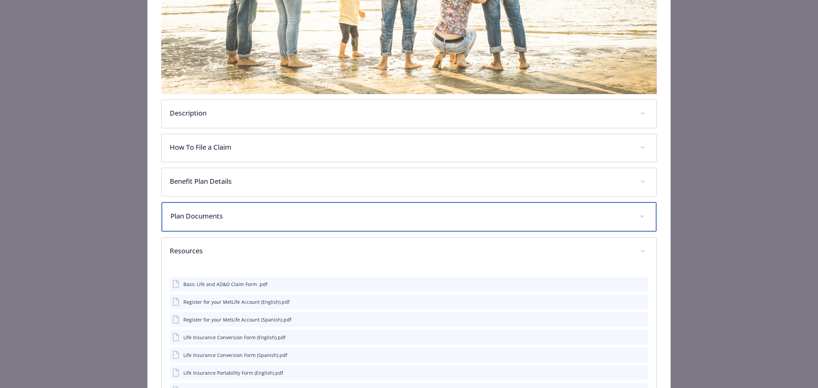
click at [222, 215] on p "Plan Documents" at bounding box center [400, 216] width 461 height 10
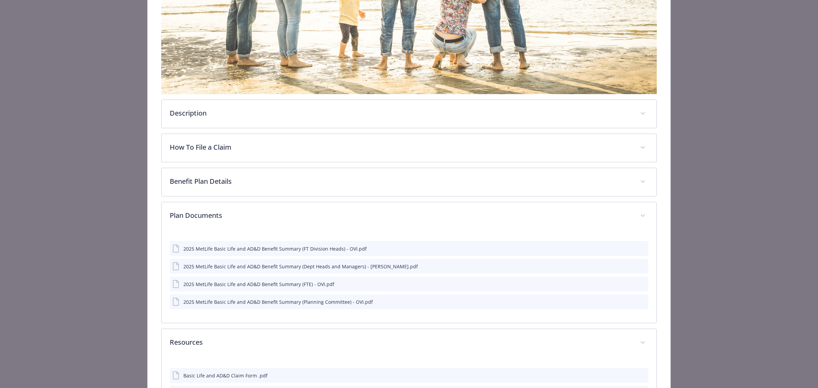
click at [340, 249] on div "2025 MetLife Basic Life and AD&D Benefit Summary (FT Division Heads) - OVI.pdf" at bounding box center [274, 248] width 183 height 7
click at [638, 263] on icon "preview file" at bounding box center [641, 265] width 6 height 5
click at [634, 246] on div "details for plan Life and AD&D - Basic Life and AD&D - Life and AD&D" at bounding box center [636, 248] width 17 height 7
click at [638, 246] on icon "preview file" at bounding box center [641, 248] width 6 height 5
click at [639, 301] on icon "preview file" at bounding box center [641, 301] width 6 height 5
